Goal: Navigation & Orientation: Find specific page/section

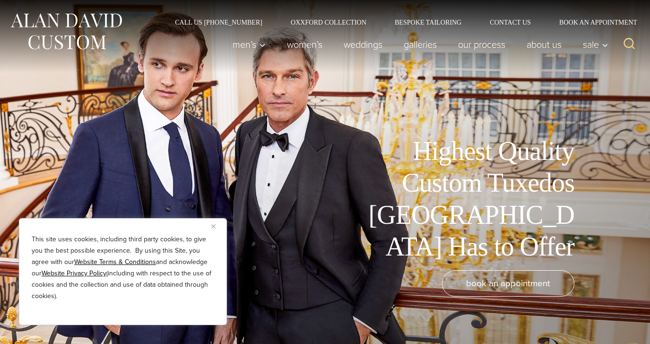
click at [213, 224] on img "Close" at bounding box center [213, 226] width 4 height 4
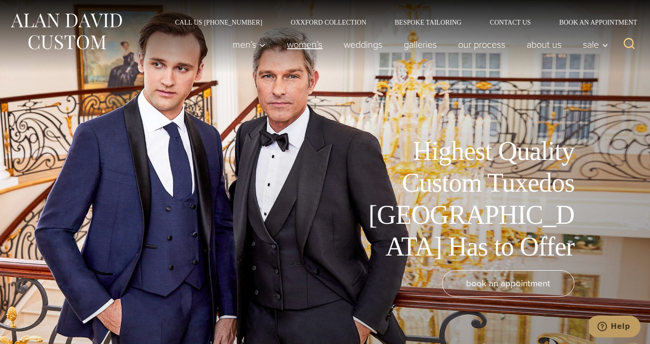
click at [297, 43] on link "Women’s" at bounding box center [305, 44] width 57 height 19
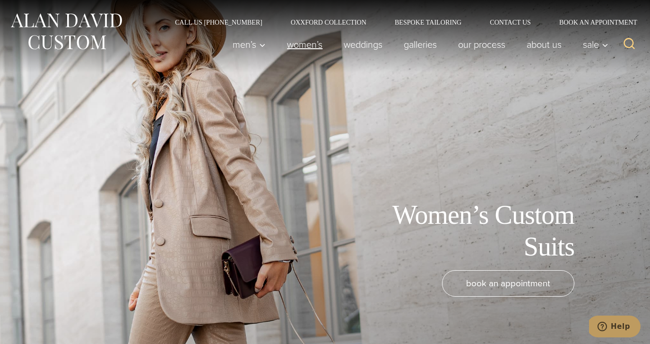
click at [305, 44] on link "Women’s" at bounding box center [305, 44] width 57 height 19
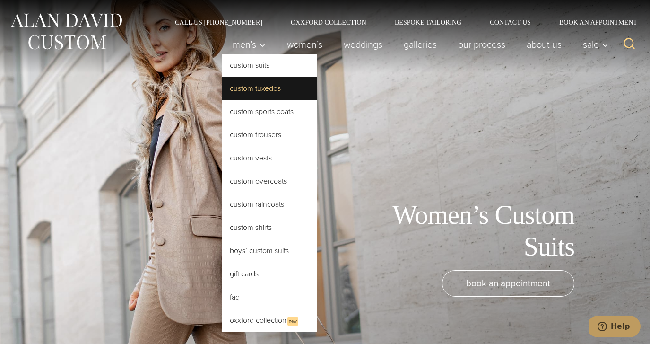
click at [239, 85] on link "Custom Tuxedos" at bounding box center [269, 88] width 95 height 23
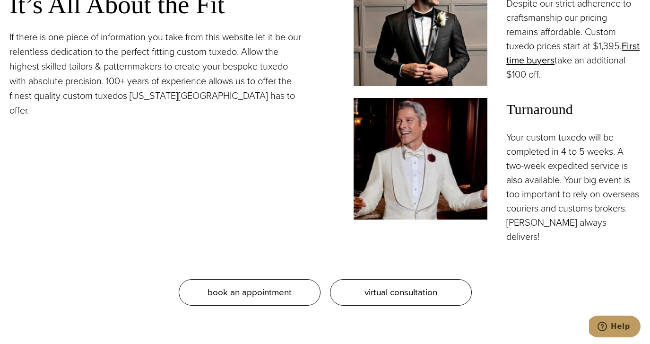
scroll to position [988, 0]
